Goal: Task Accomplishment & Management: Use online tool/utility

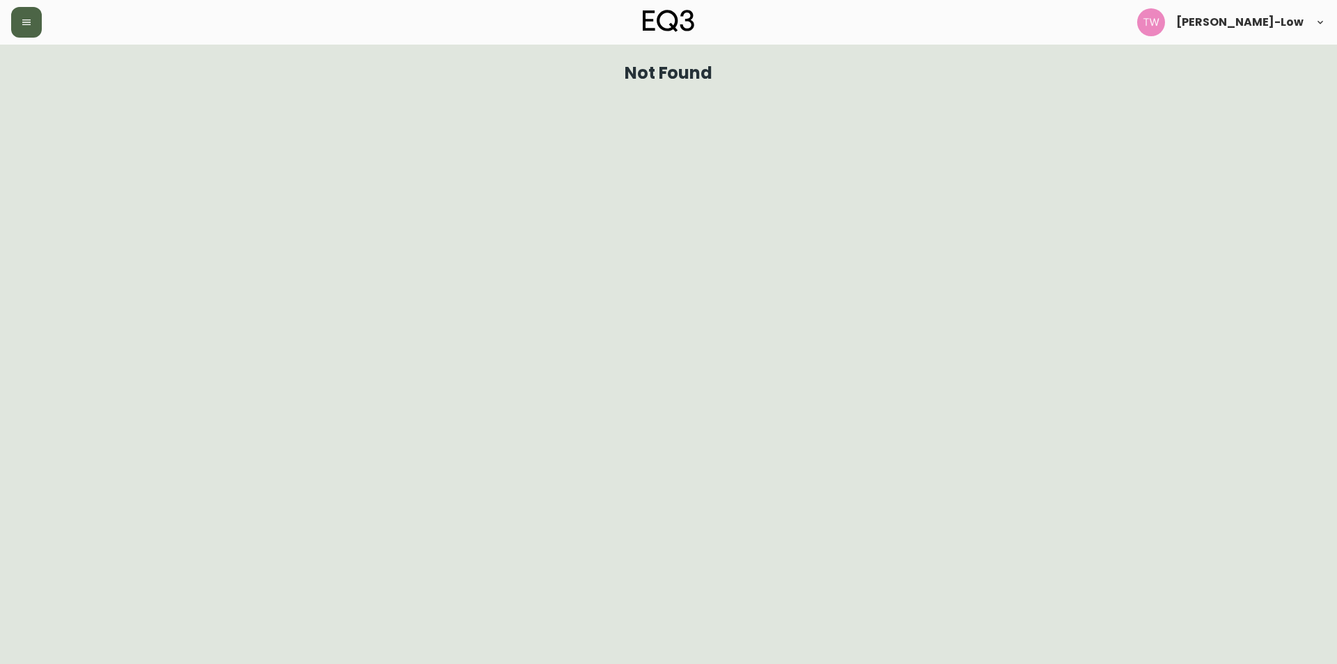
click at [22, 26] on icon "button" at bounding box center [26, 22] width 11 height 11
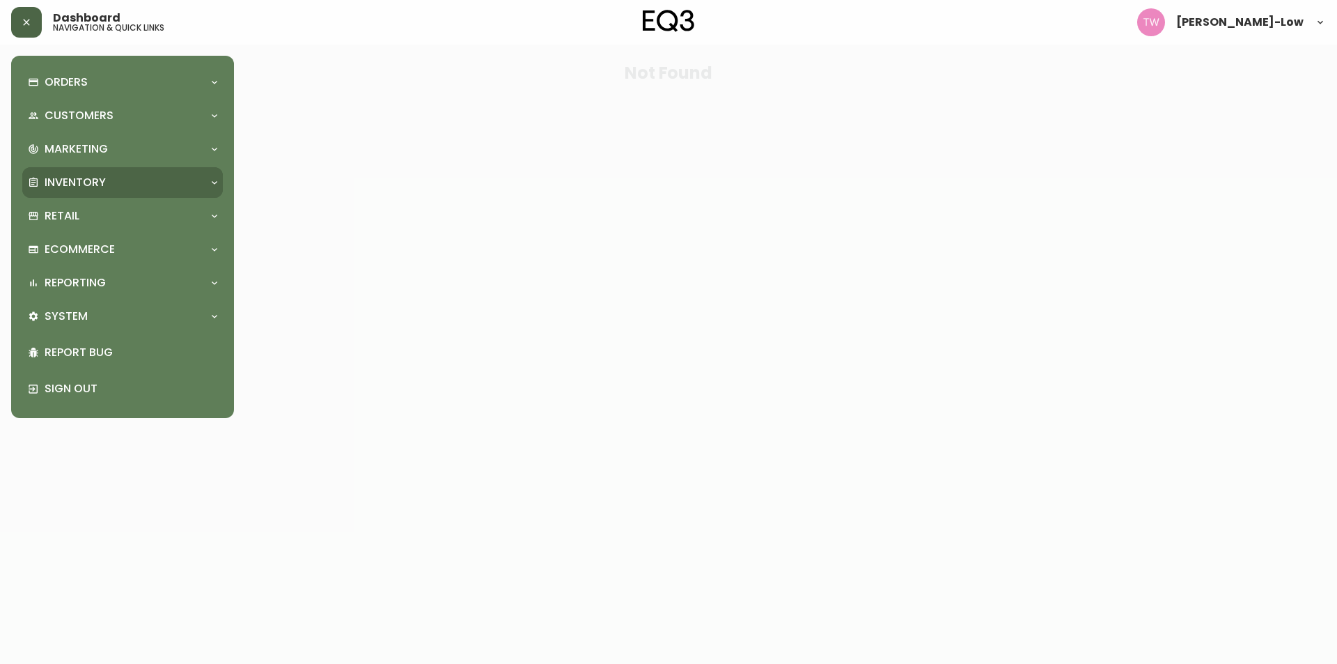
click at [95, 178] on p "Inventory" at bounding box center [75, 182] width 61 height 15
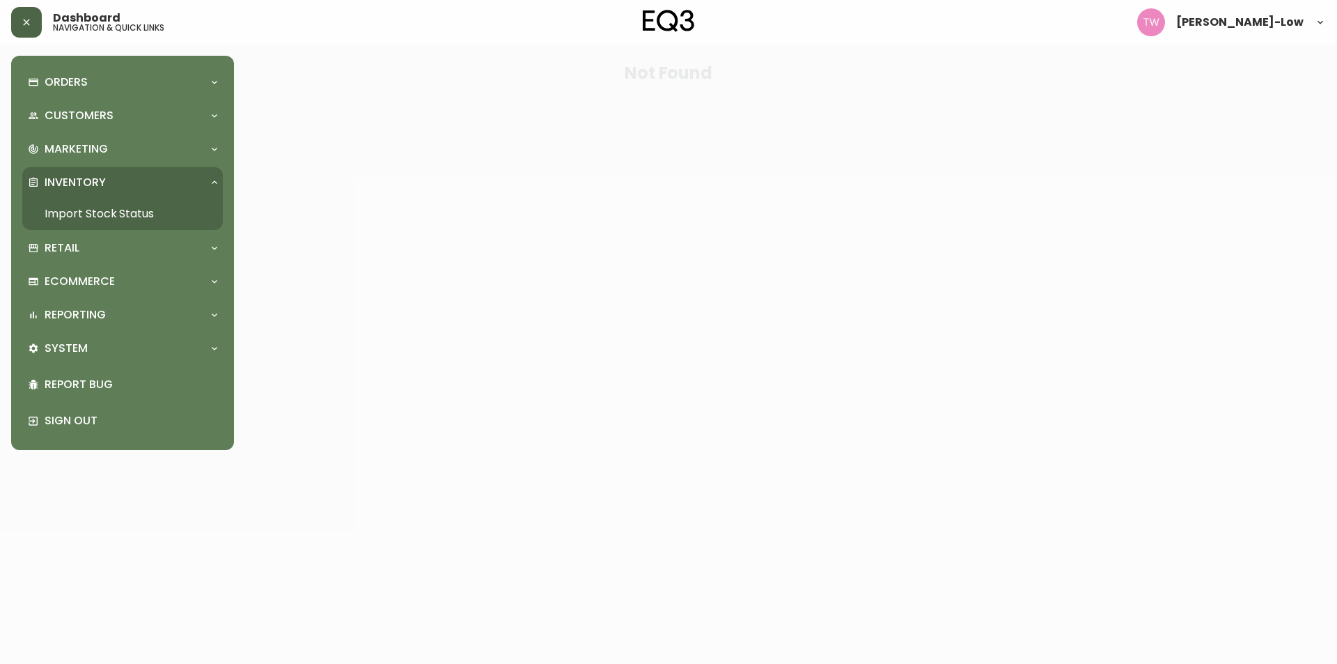
click at [111, 212] on link "Import Stock Status" at bounding box center [122, 214] width 201 height 32
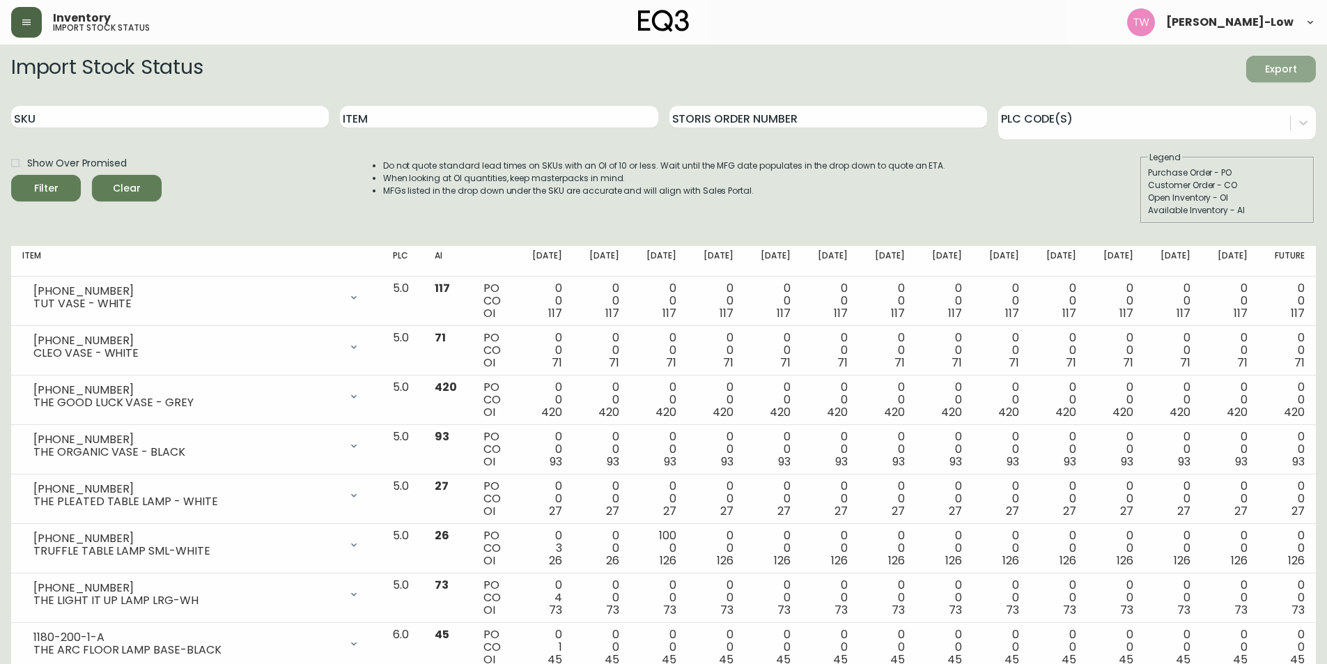
click at [1283, 65] on span "Export" at bounding box center [1280, 69] width 47 height 17
